Goal: Task Accomplishment & Management: Manage account settings

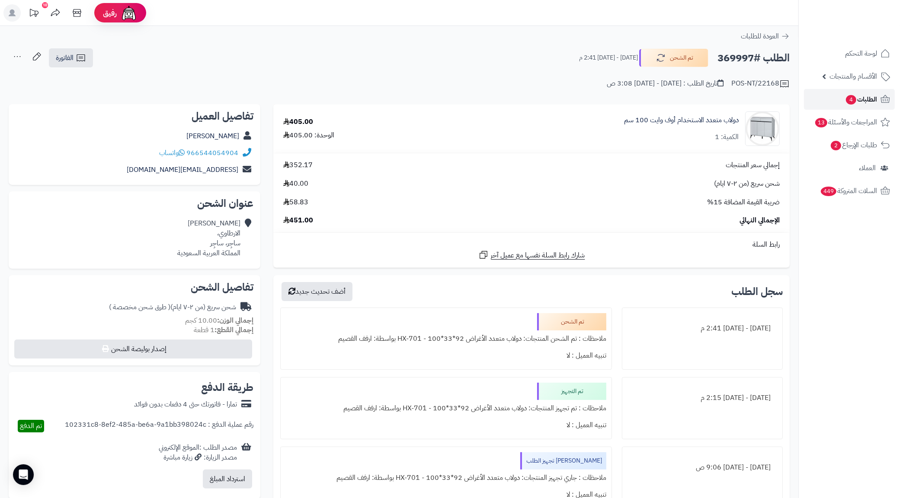
click at [837, 97] on link "الطلبات 4" at bounding box center [849, 99] width 91 height 21
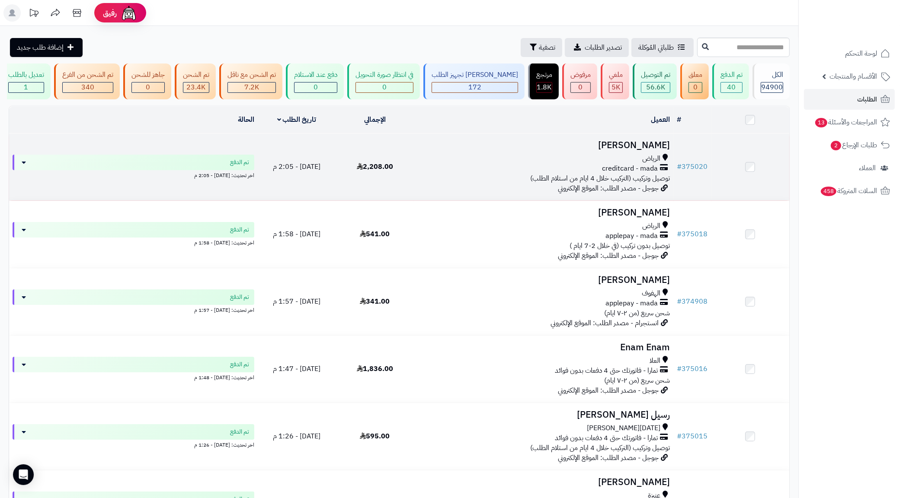
click at [627, 171] on span "creditcard - mada" at bounding box center [630, 169] width 56 height 10
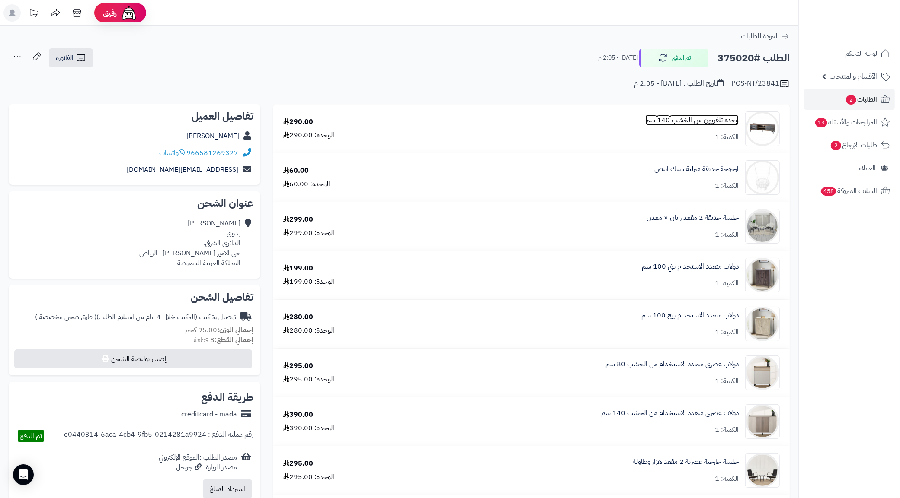
click at [677, 122] on link "وحدة تلفزيون من الخشب 140 سم" at bounding box center [691, 120] width 93 height 10
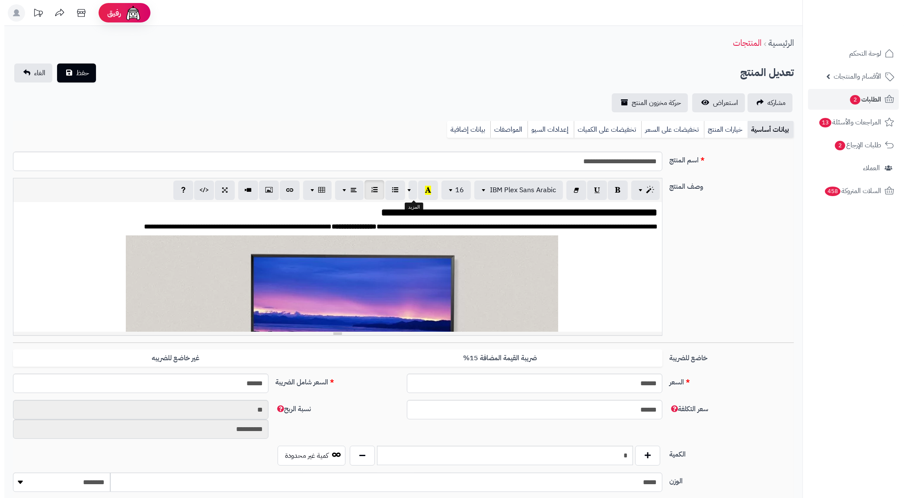
scroll to position [1900, 0]
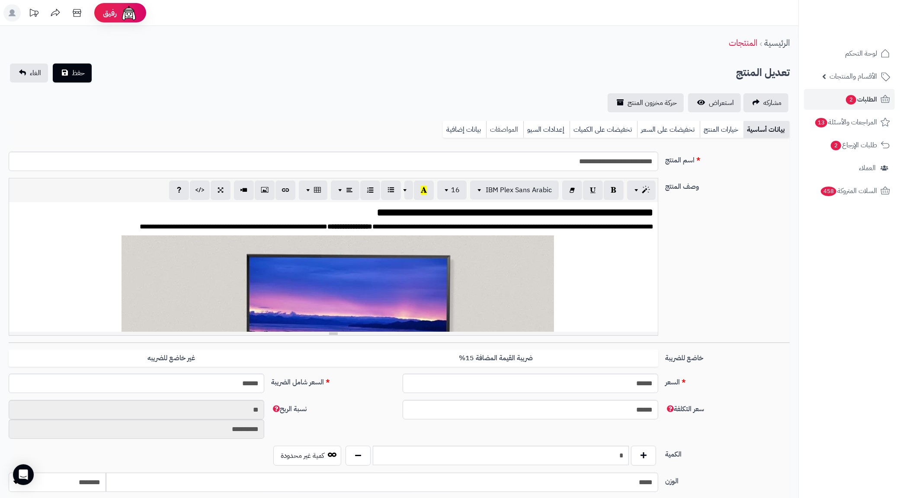
click at [489, 126] on link "المواصفات" at bounding box center [504, 129] width 37 height 17
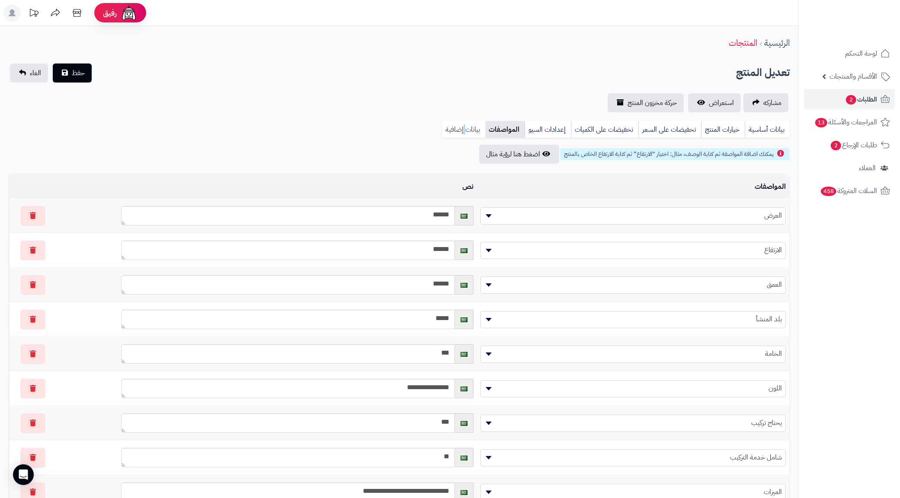
click at [464, 126] on link "بيانات إضافية" at bounding box center [463, 129] width 43 height 17
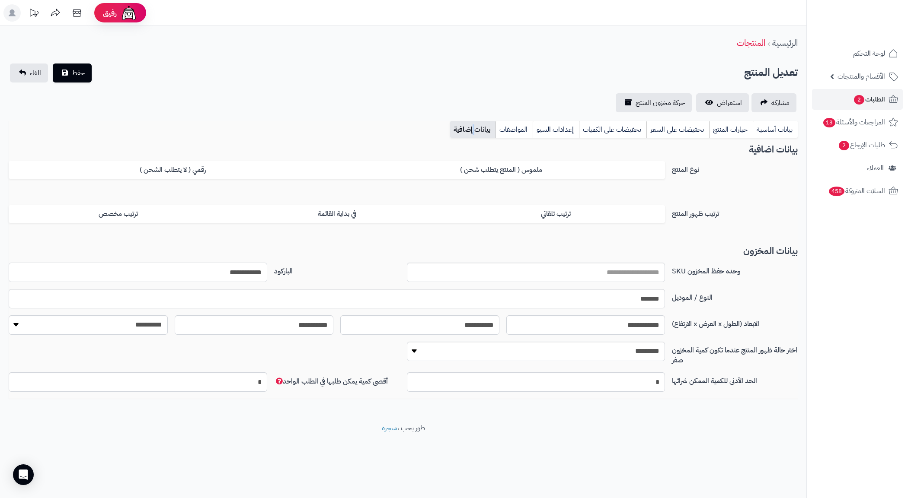
click at [249, 271] on input "**********" at bounding box center [138, 272] width 259 height 19
drag, startPoint x: 249, startPoint y: 271, endPoint x: 199, endPoint y: 92, distance: 185.8
click at [199, 92] on div "**********" at bounding box center [403, 88] width 806 height 49
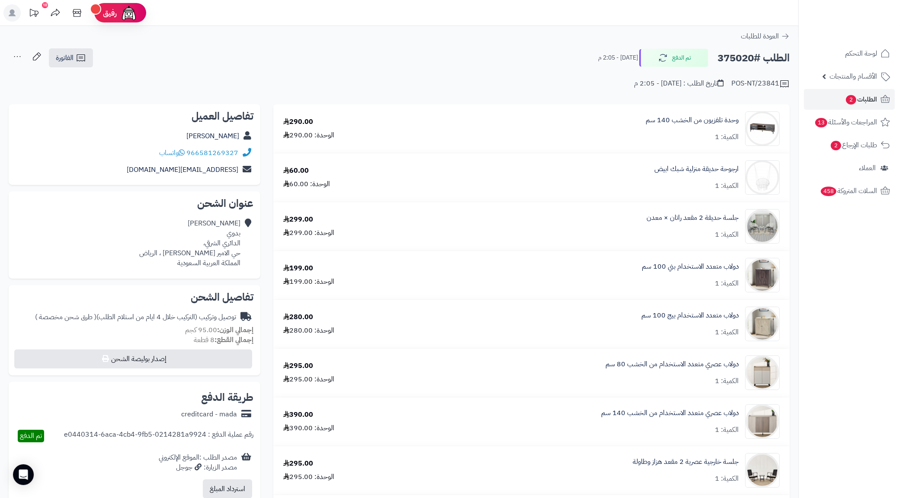
click at [723, 130] on div "وحدة تلفزيون من الخشب 140 سم الكمية: 1" at bounding box center [691, 128] width 93 height 27
click at [716, 124] on link "وحدة تلفزيون من الخشب 140 سم" at bounding box center [691, 120] width 93 height 10
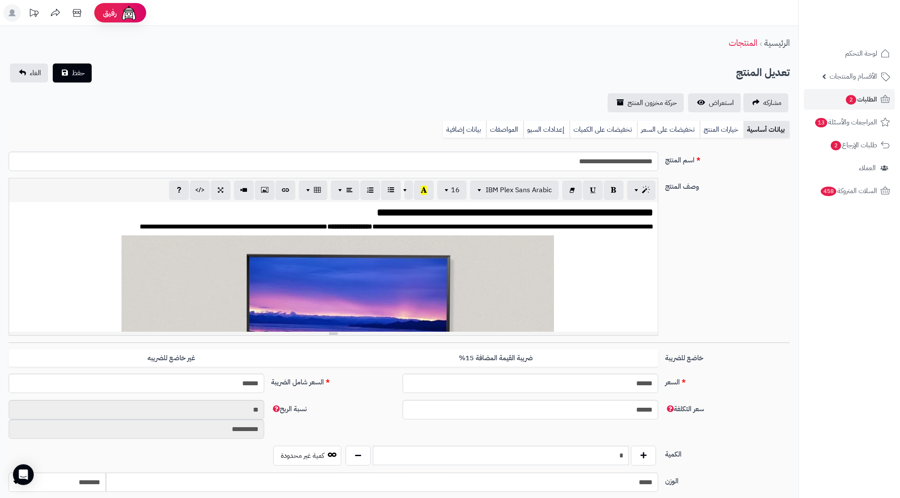
scroll to position [1900, 0]
